Goal: Task Accomplishment & Management: Manage account settings

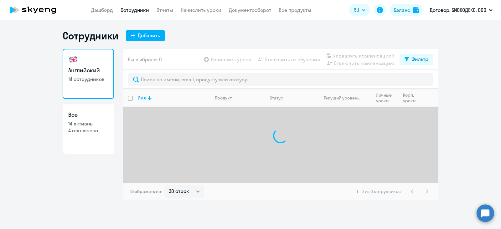
select select "30"
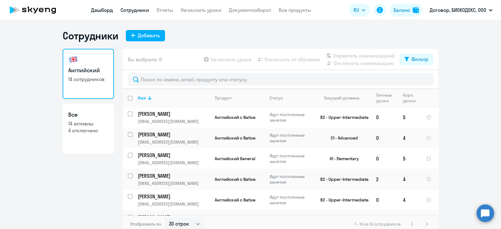
click at [109, 10] on link "Дашборд" at bounding box center [102, 10] width 22 height 6
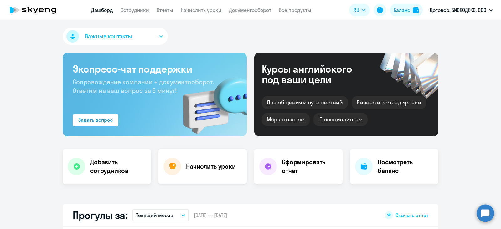
click at [217, 171] on div "Начислить уроки" at bounding box center [202, 166] width 88 height 35
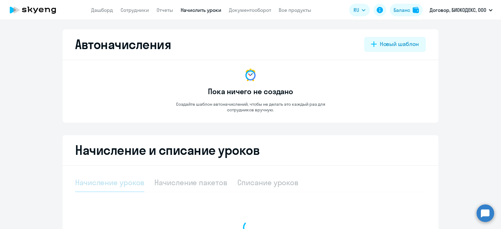
select select "10"
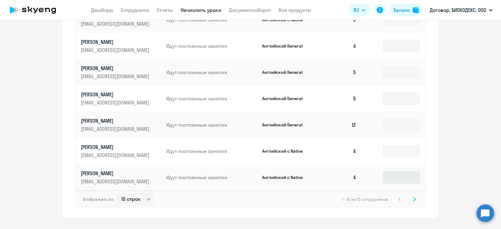
scroll to position [364, 0]
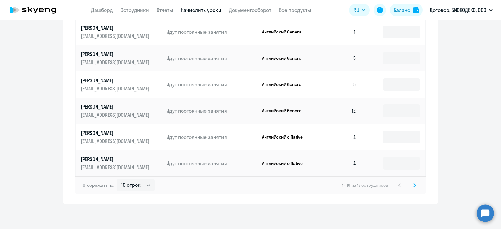
click at [413, 183] on icon at bounding box center [414, 185] width 3 height 4
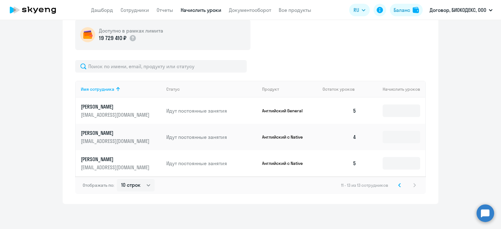
scroll to position [180, 0]
click at [398, 185] on icon at bounding box center [399, 185] width 3 height 4
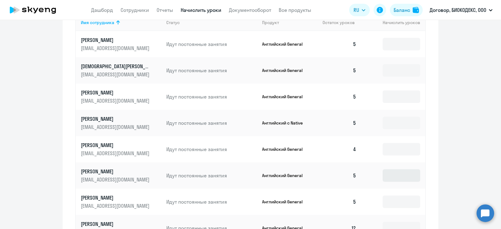
scroll to position [286, 0]
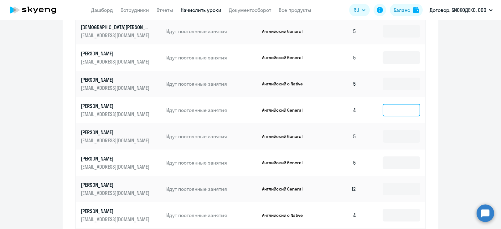
click at [389, 112] on input at bounding box center [401, 110] width 38 height 13
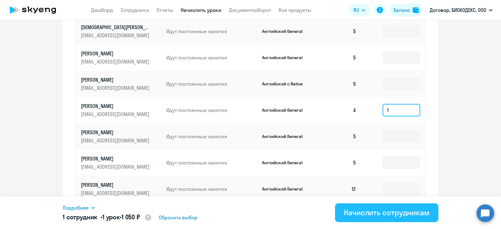
type input "1"
click at [392, 213] on div "Начислить сотрудникам" at bounding box center [387, 212] width 86 height 10
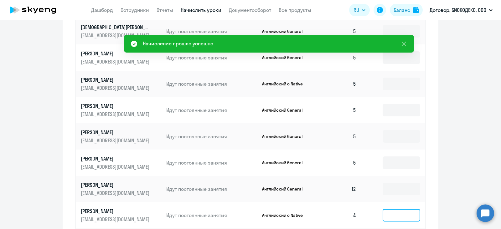
click at [388, 216] on input at bounding box center [401, 215] width 38 height 13
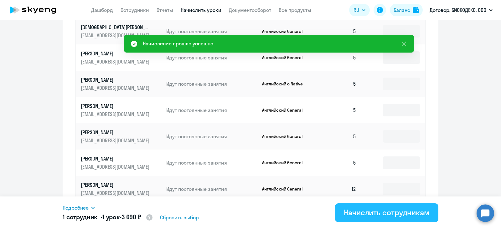
type input "1"
click at [388, 217] on div "Начислить сотрудникам" at bounding box center [387, 212] width 86 height 10
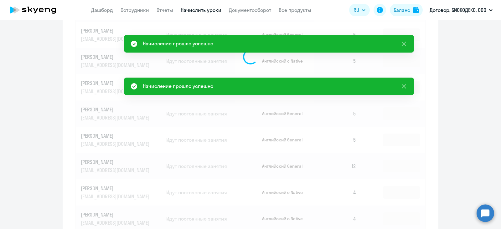
scroll to position [325, 0]
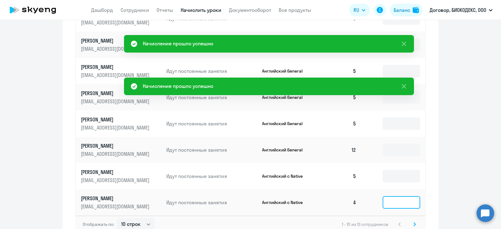
click at [397, 202] on input at bounding box center [401, 202] width 38 height 13
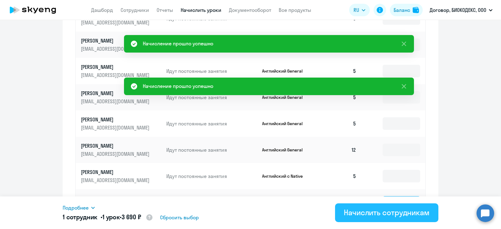
type input "1"
click at [398, 215] on div "Начислить сотрудникам" at bounding box center [387, 212] width 86 height 10
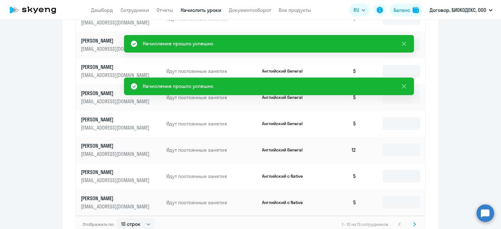
click at [413, 222] on icon at bounding box center [414, 224] width 3 height 4
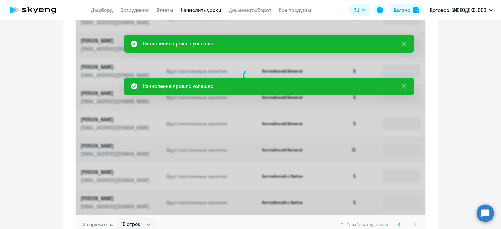
scroll to position [180, 0]
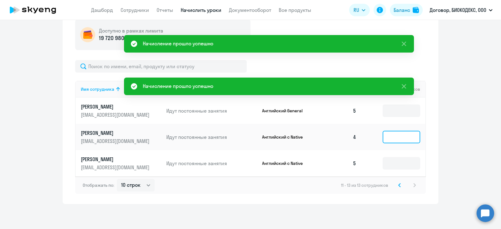
click at [390, 142] on input at bounding box center [401, 137] width 38 height 13
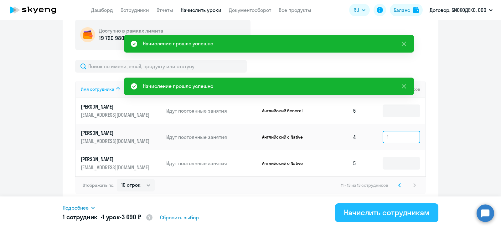
type input "1"
click at [401, 213] on div "Начислить сотрудникам" at bounding box center [387, 212] width 86 height 10
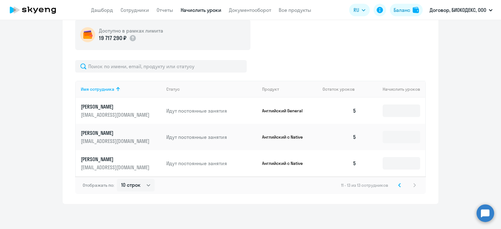
click at [396, 183] on svg-icon at bounding box center [400, 185] width 8 height 8
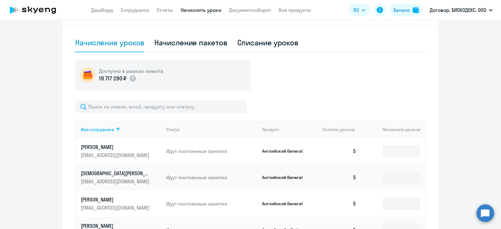
scroll to position [130, 0]
